Goal: Information Seeking & Learning: Learn about a topic

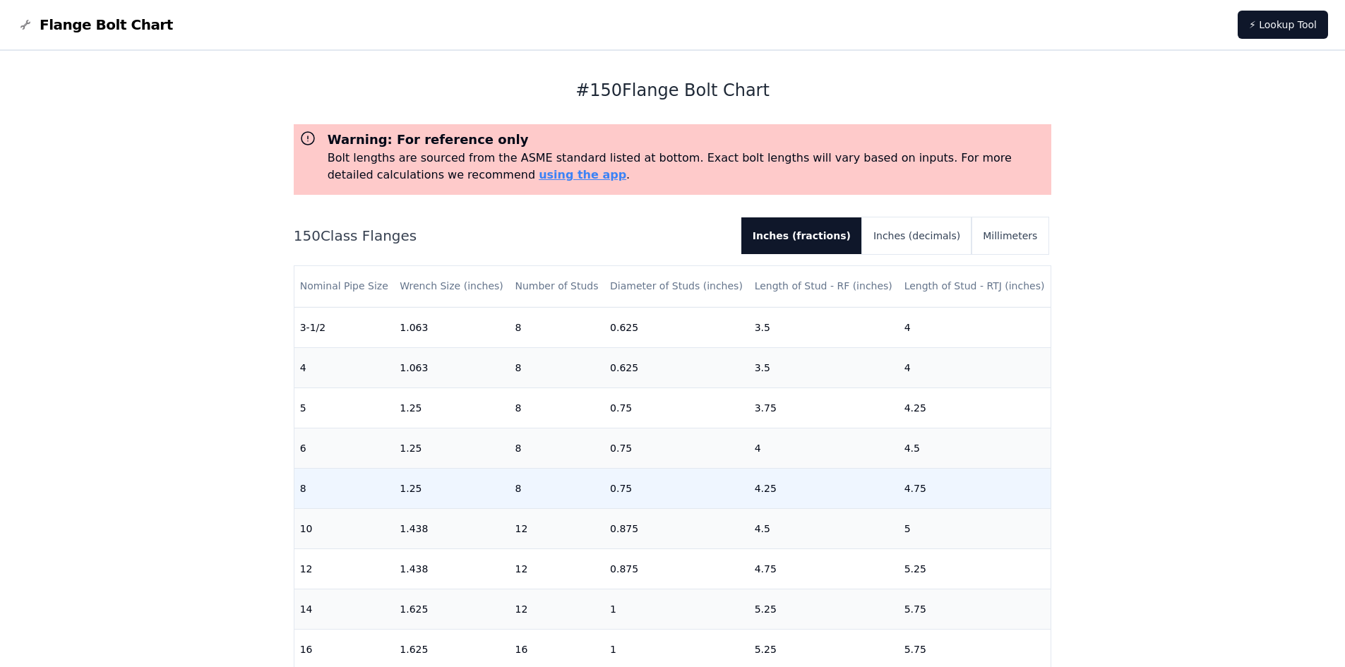
scroll to position [289, 0]
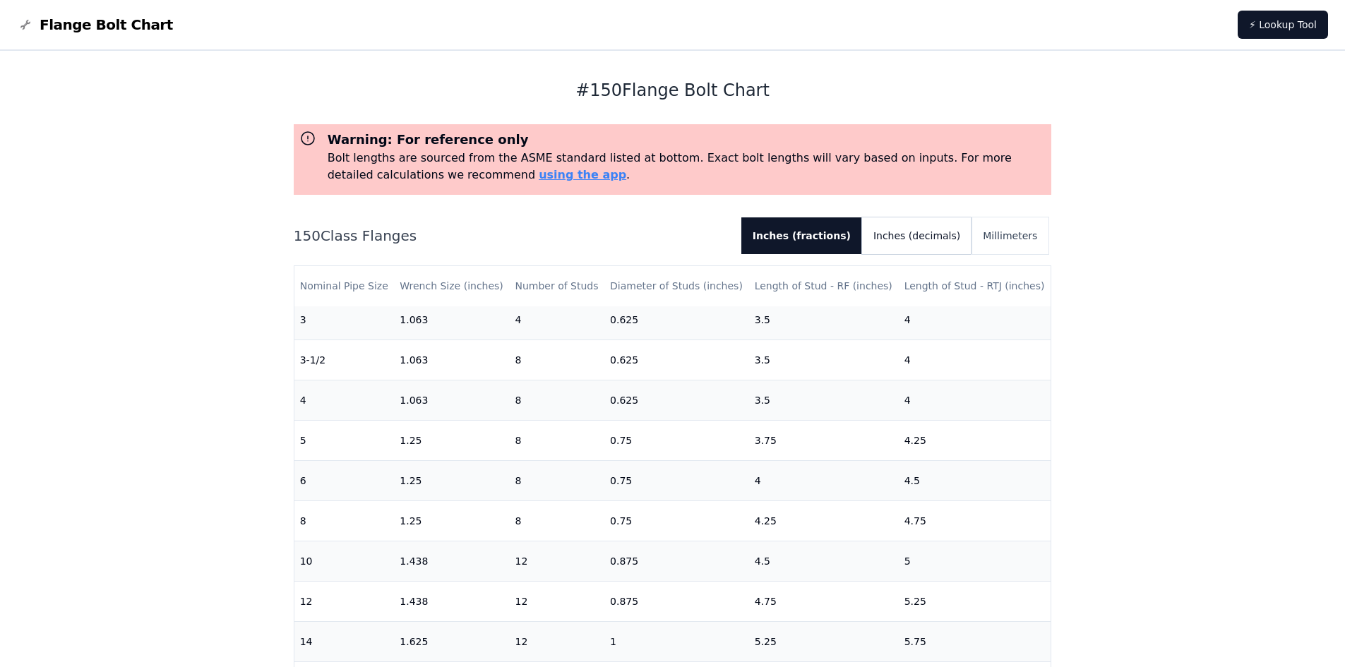
click at [940, 240] on button "Inches (decimals)" at bounding box center [916, 235] width 109 height 37
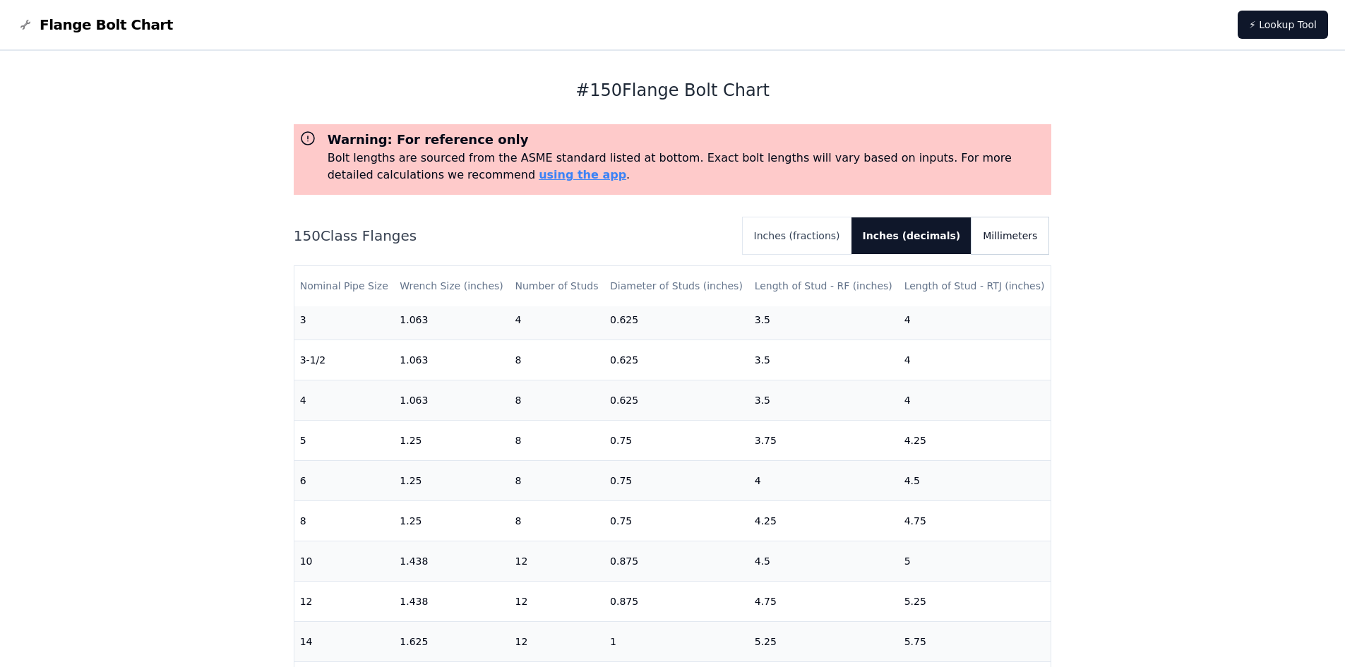
click at [1005, 239] on button "Millimeters" at bounding box center [1009, 235] width 77 height 37
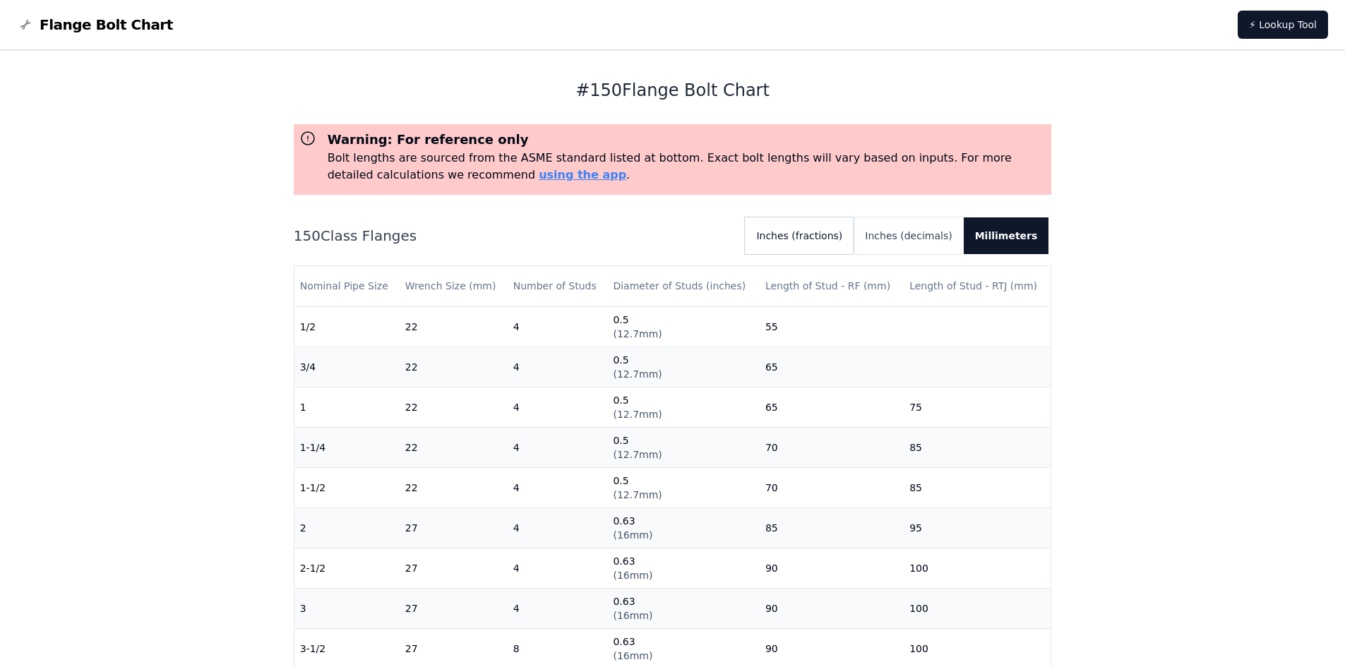
click at [813, 238] on button "Inches (fractions)" at bounding box center [799, 235] width 109 height 37
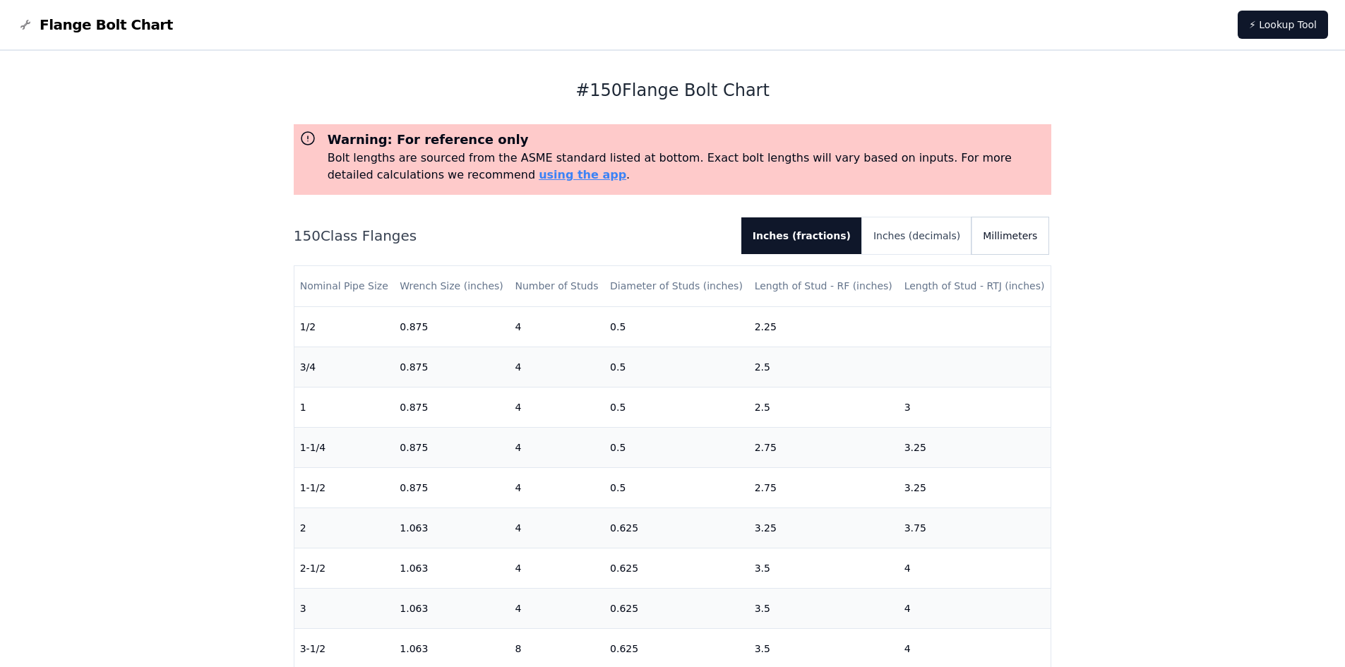
click at [1006, 237] on button "Millimeters" at bounding box center [1009, 235] width 77 height 37
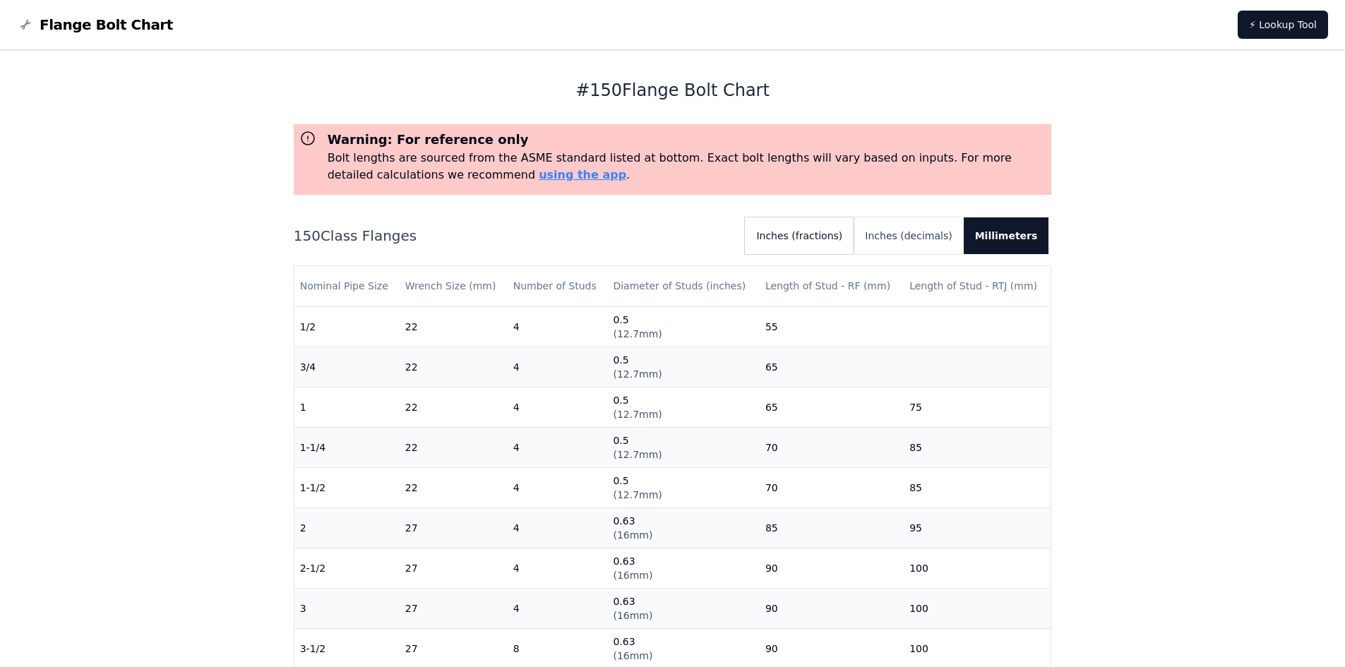
click at [801, 235] on button "Inches (fractions)" at bounding box center [799, 235] width 109 height 37
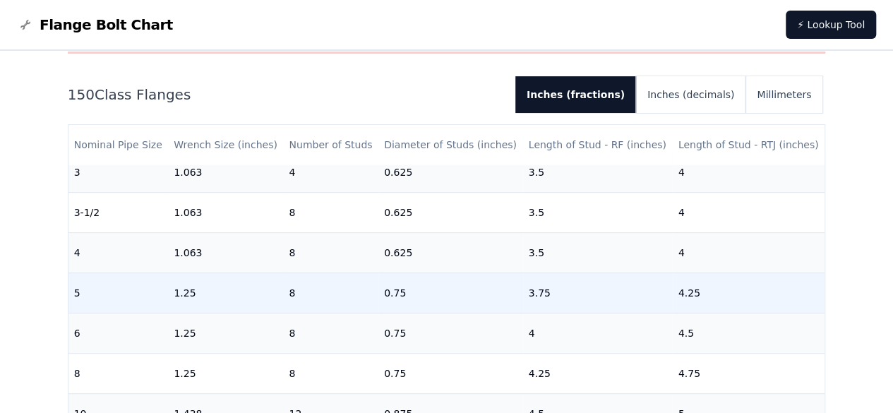
scroll to position [317, 0]
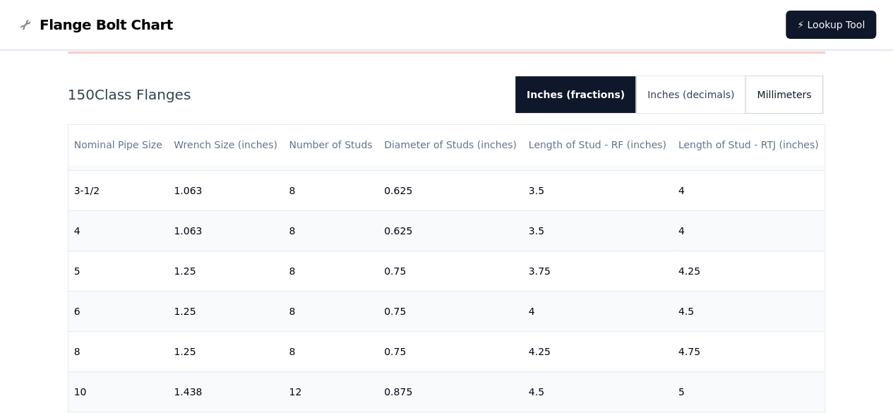
click at [778, 91] on button "Millimeters" at bounding box center [784, 94] width 77 height 37
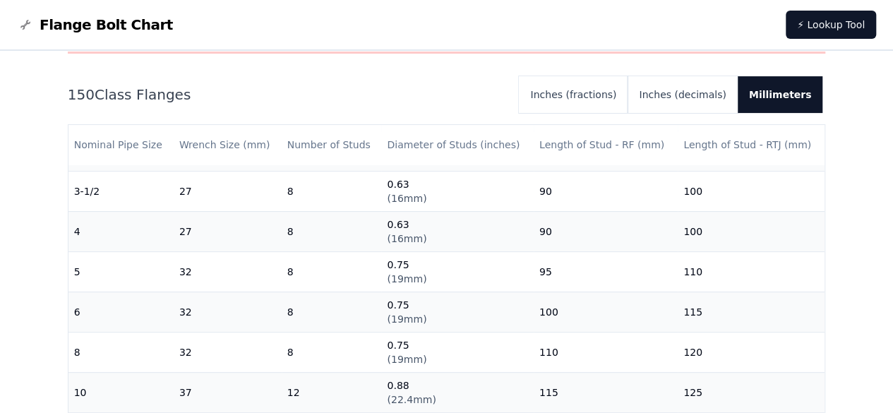
scroll to position [353, 0]
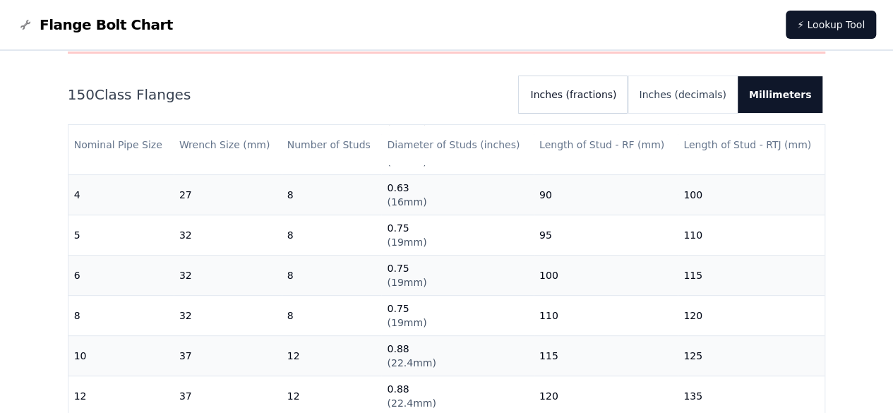
click at [603, 93] on button "Inches (fractions)" at bounding box center [573, 94] width 109 height 37
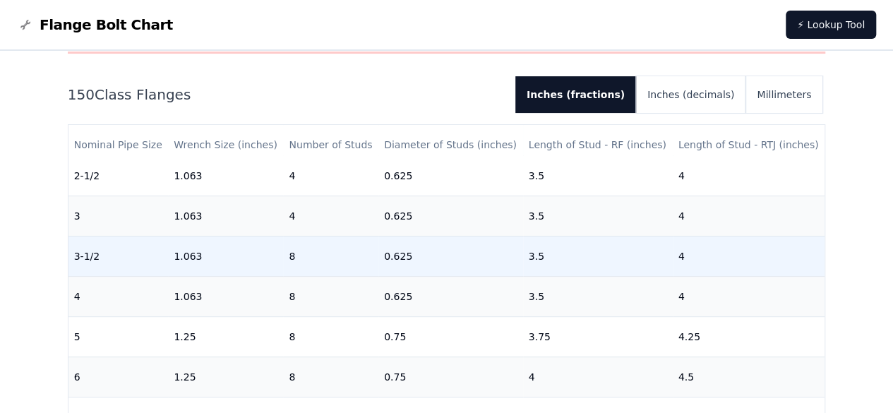
scroll to position [282, 0]
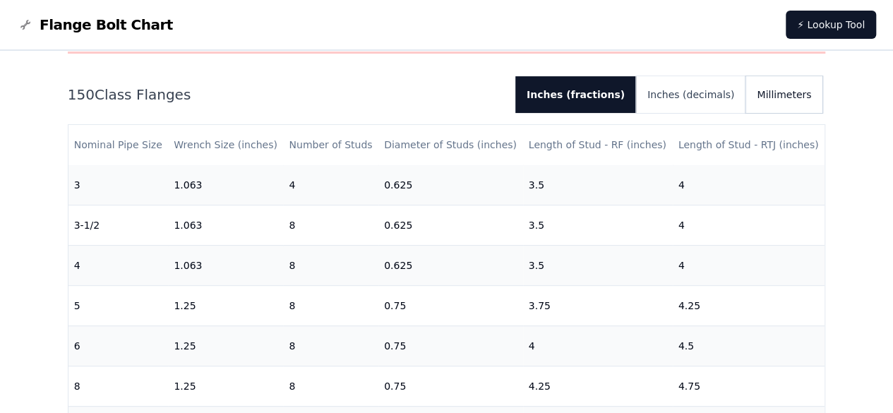
click at [776, 92] on button "Millimeters" at bounding box center [784, 94] width 77 height 37
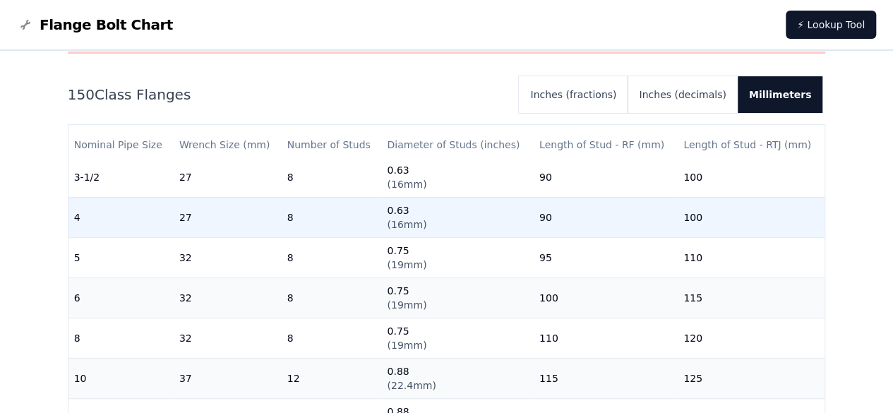
scroll to position [353, 0]
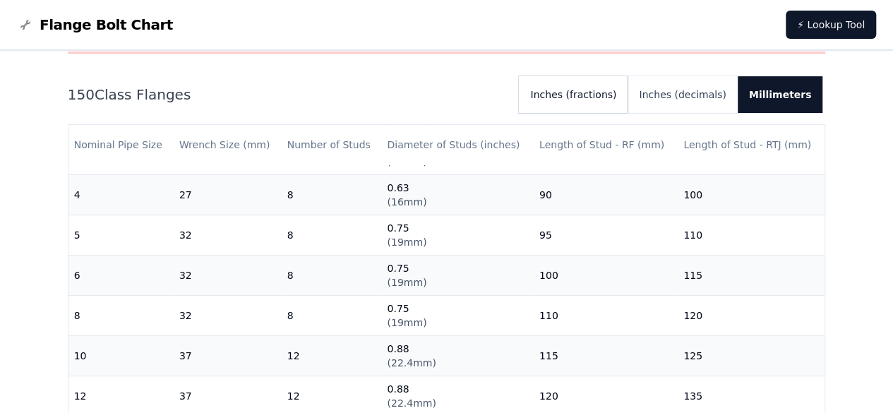
click at [585, 90] on button "Inches (fractions)" at bounding box center [573, 94] width 109 height 37
